Goal: Check status: Check status

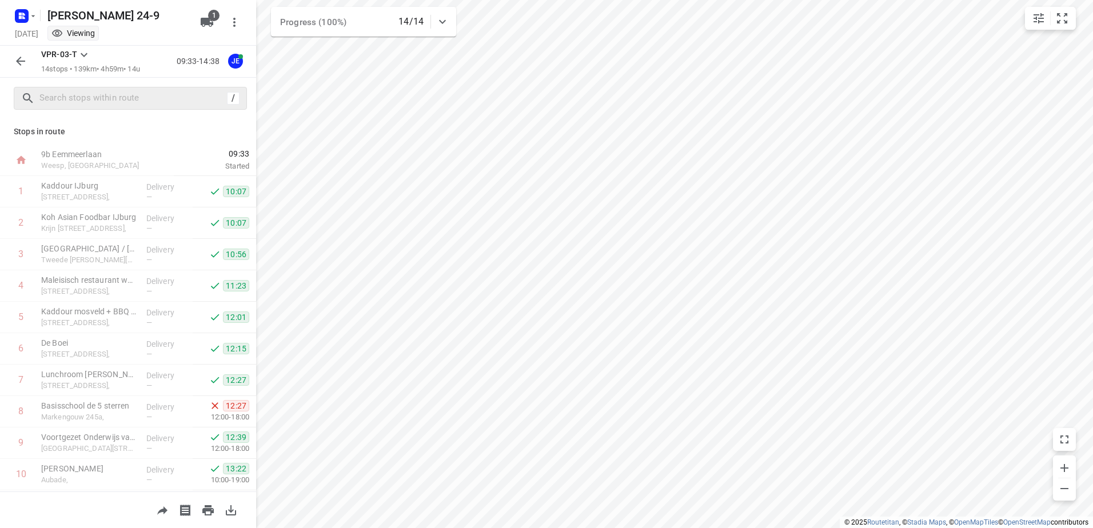
scroll to position [156, 0]
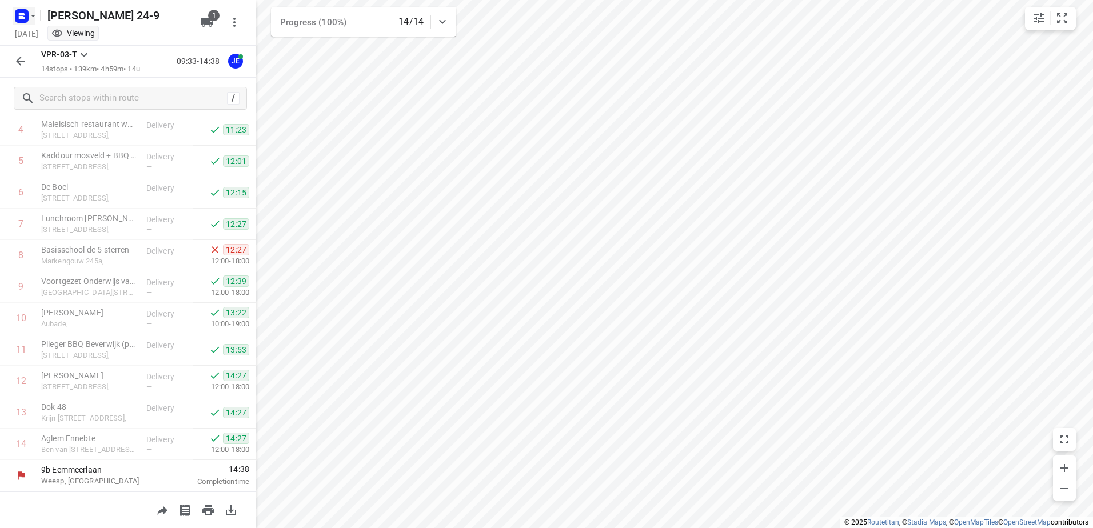
click at [26, 19] on rect "button" at bounding box center [22, 16] width 14 height 14
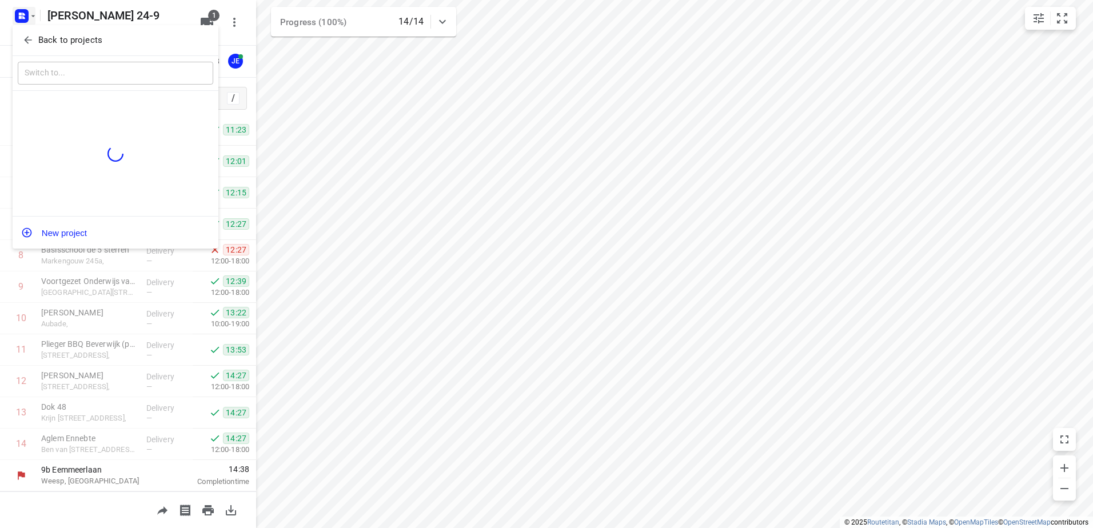
click at [84, 41] on p "Back to projects" at bounding box center [70, 40] width 64 height 13
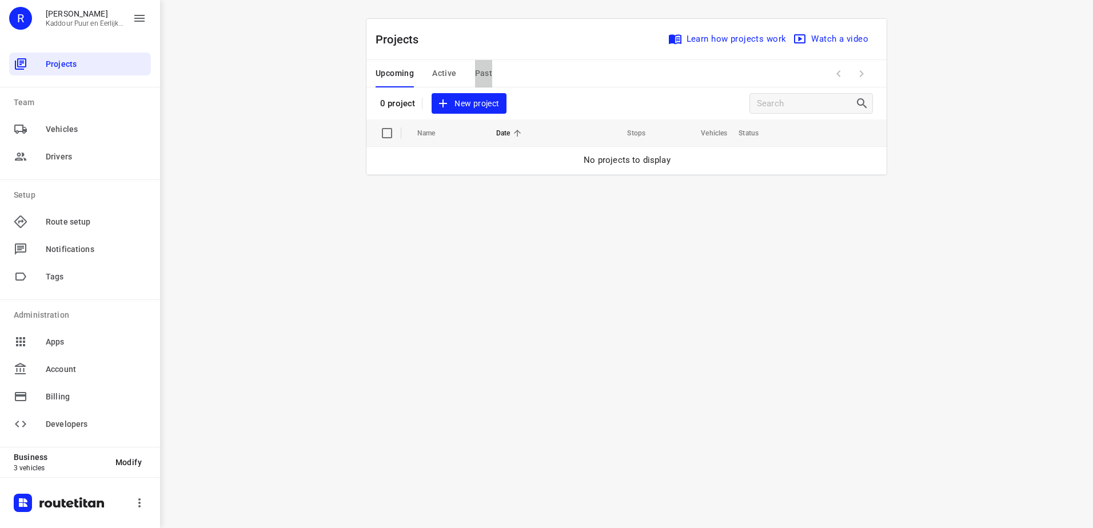
click at [479, 85] on button "Past" at bounding box center [484, 73] width 18 height 27
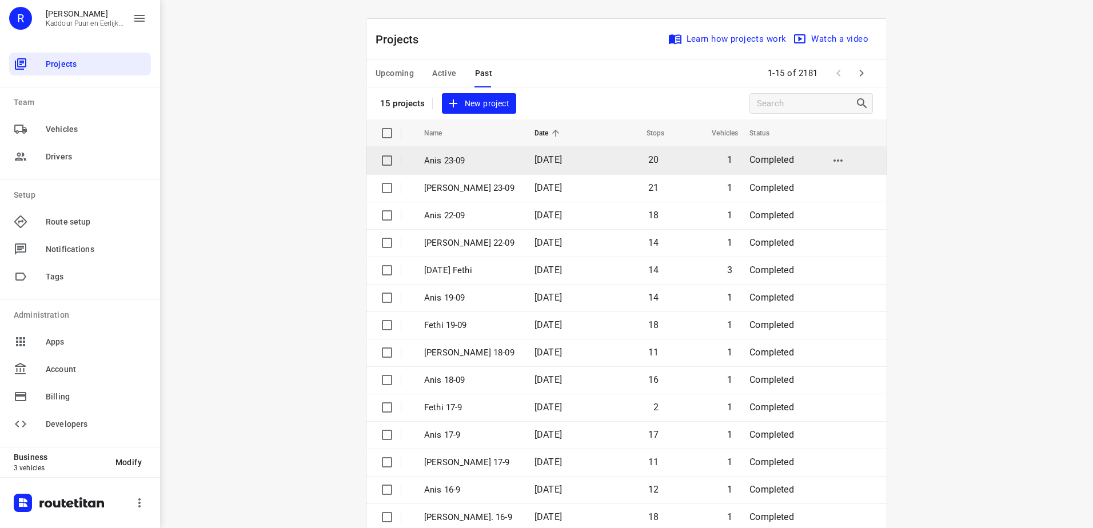
click at [492, 167] on td "Anis 23-09" at bounding box center [469, 160] width 113 height 27
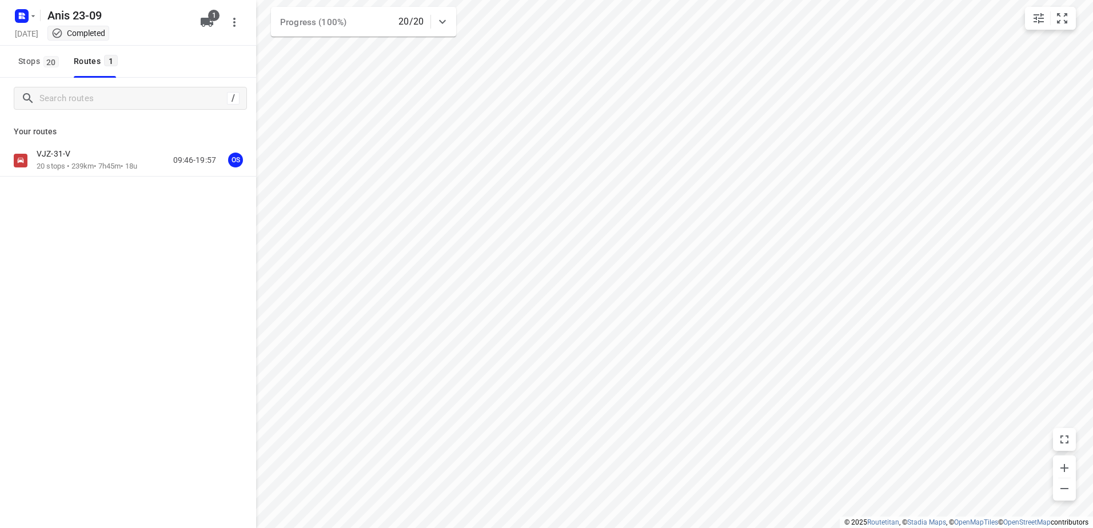
click at [87, 163] on p "20 stops • 239km • 7h45m • 18u" at bounding box center [87, 166] width 101 height 11
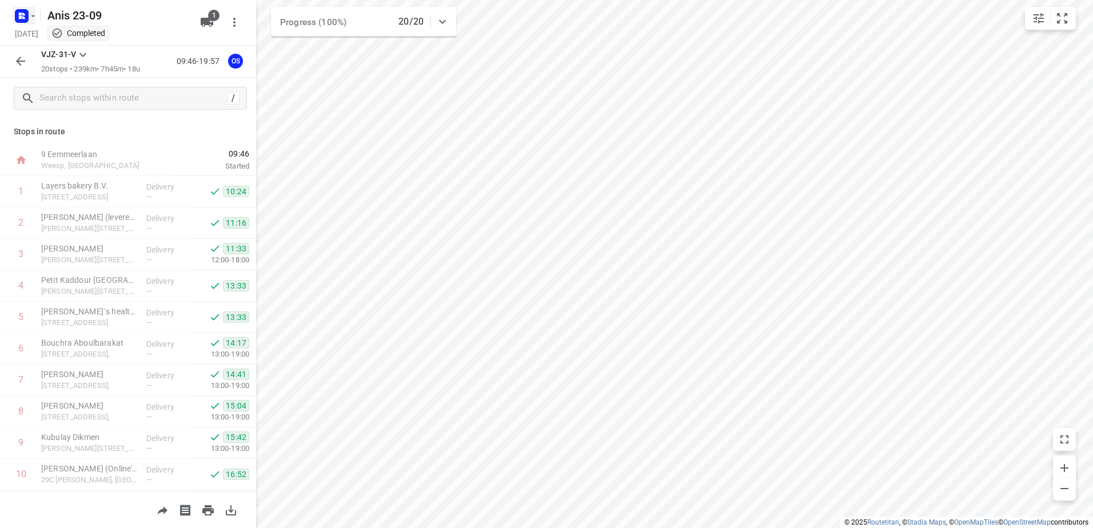
click at [19, 18] on icon "button" at bounding box center [20, 17] width 3 height 3
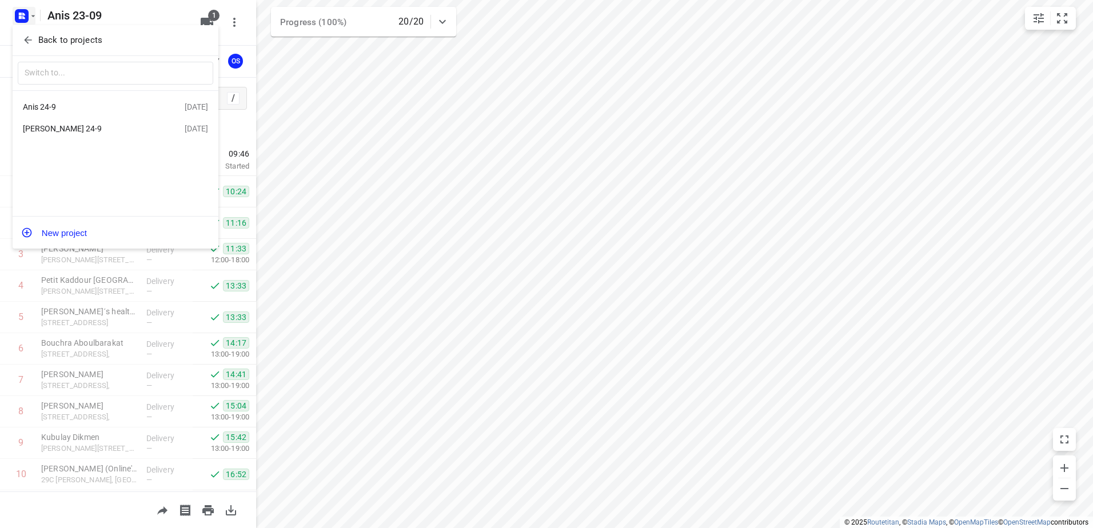
click at [69, 123] on div "[PERSON_NAME] 24-9" at bounding box center [104, 129] width 162 height 14
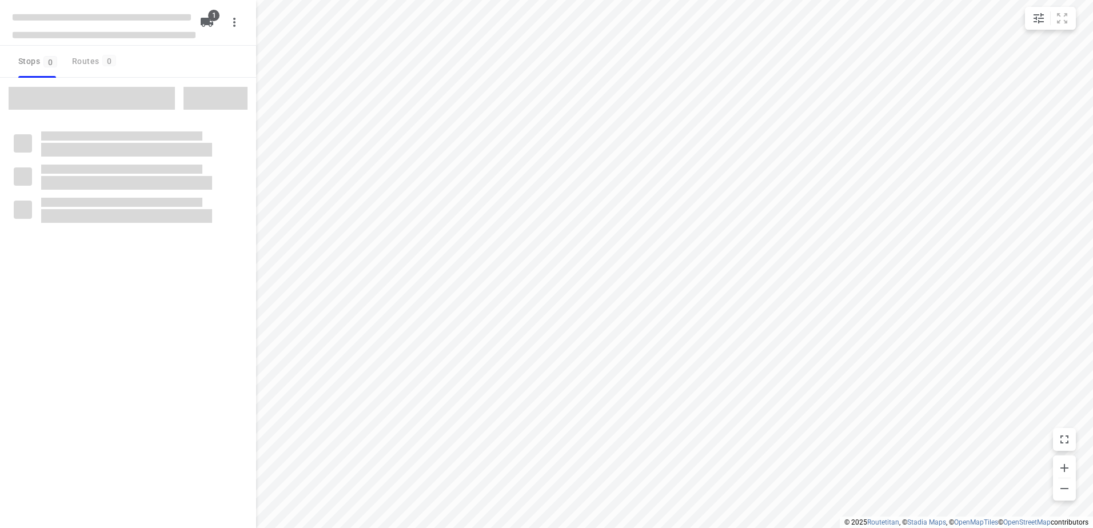
type input "distance"
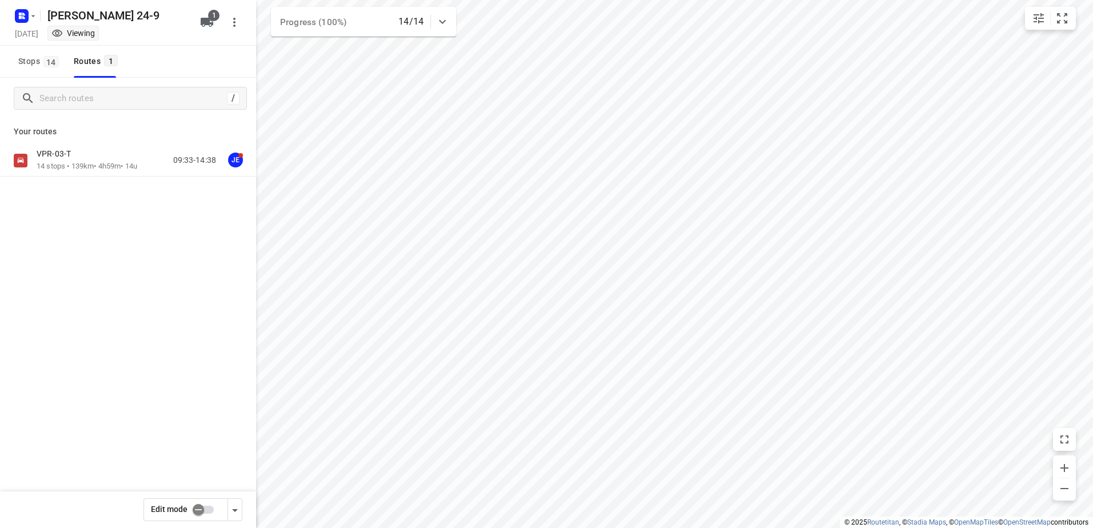
click at [93, 148] on div "VPR-03-T 14 stops • 139km • 4h59m • 14u 09:33-14:38 JE" at bounding box center [128, 161] width 256 height 32
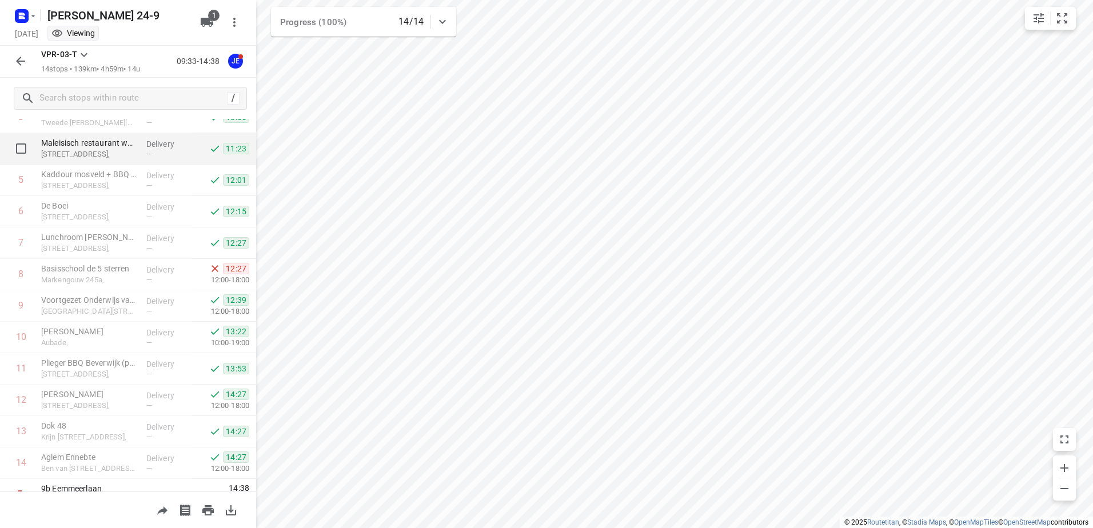
scroll to position [156, 0]
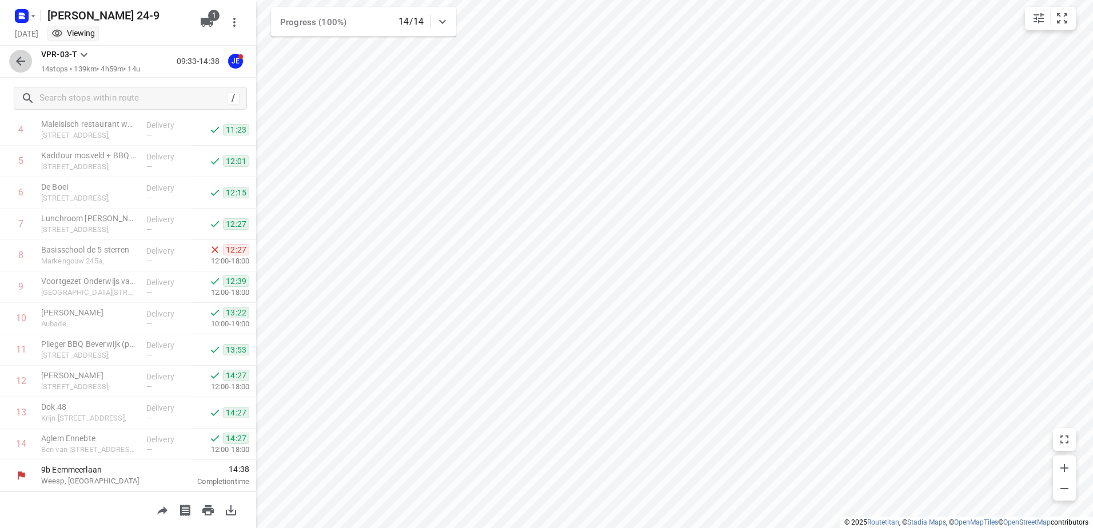
click at [11, 59] on button "button" at bounding box center [20, 61] width 23 height 23
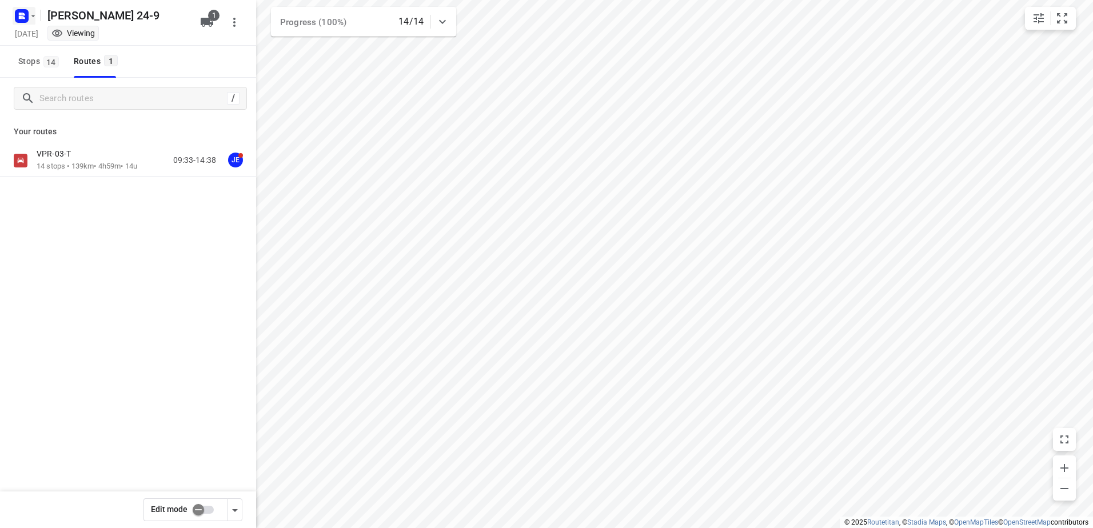
click at [34, 24] on button "button" at bounding box center [24, 16] width 23 height 18
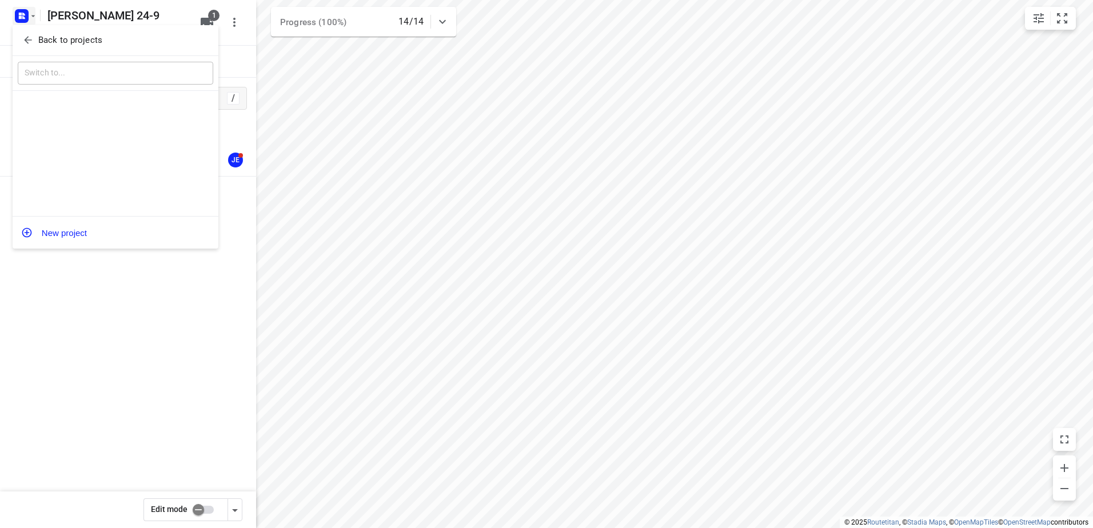
click at [63, 42] on p "Back to projects" at bounding box center [70, 40] width 64 height 13
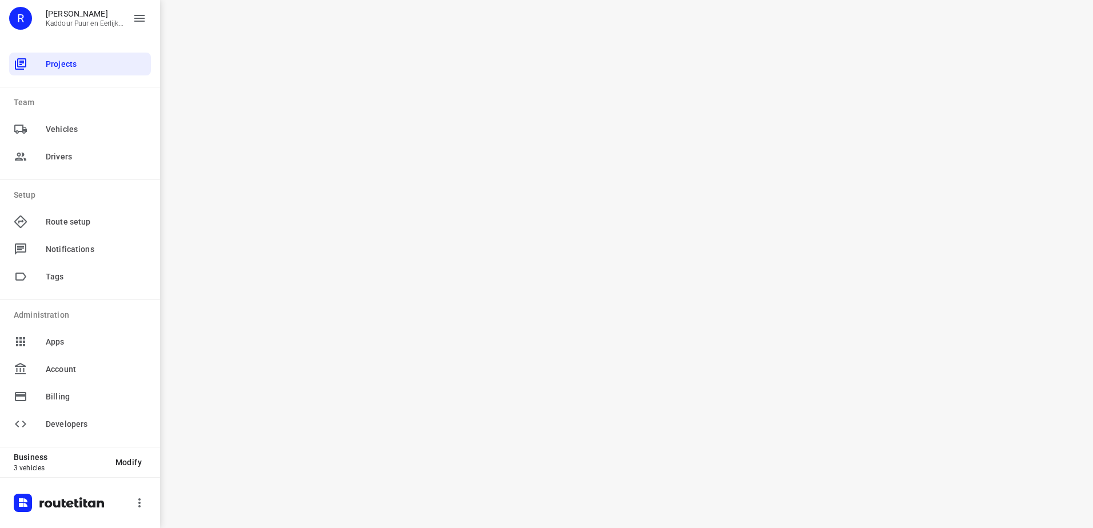
click at [568, 212] on div "i © 2025 Routetitan , © Stadia Maps , © OpenMapTiles © OpenStreetMap contributo…" at bounding box center [626, 264] width 933 height 528
